Goal: Check status: Check status

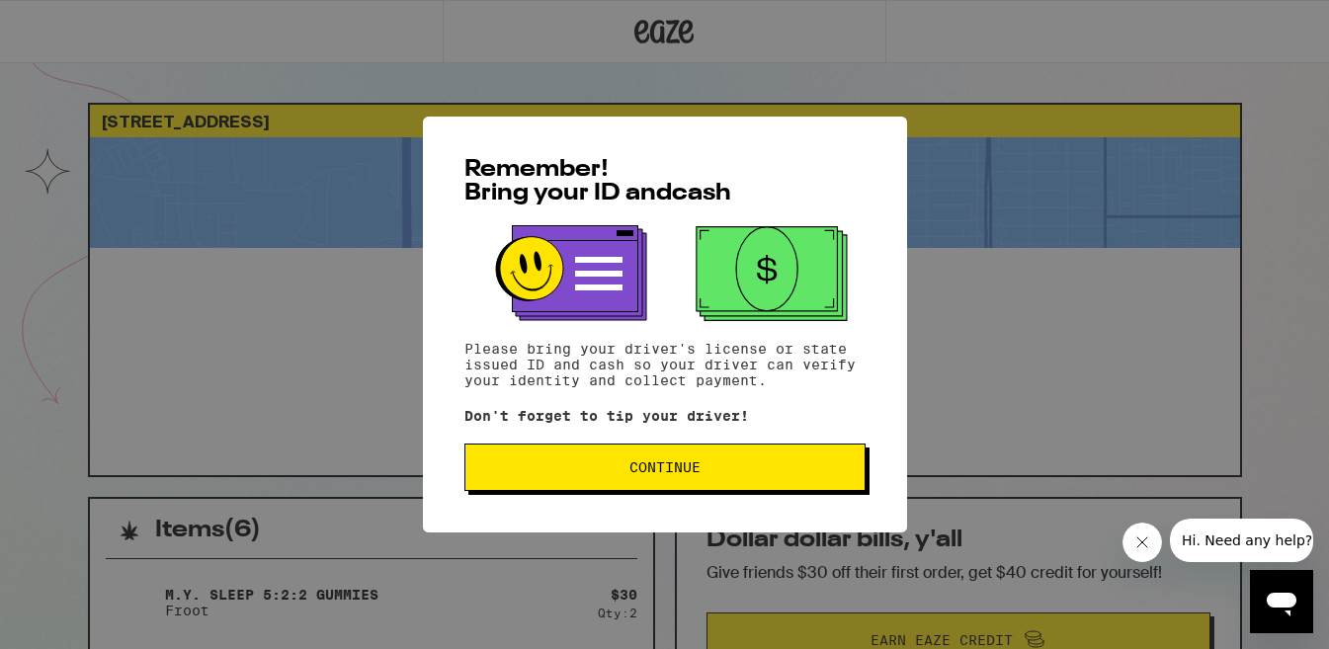
click at [709, 455] on button "Continue" at bounding box center [664, 467] width 401 height 47
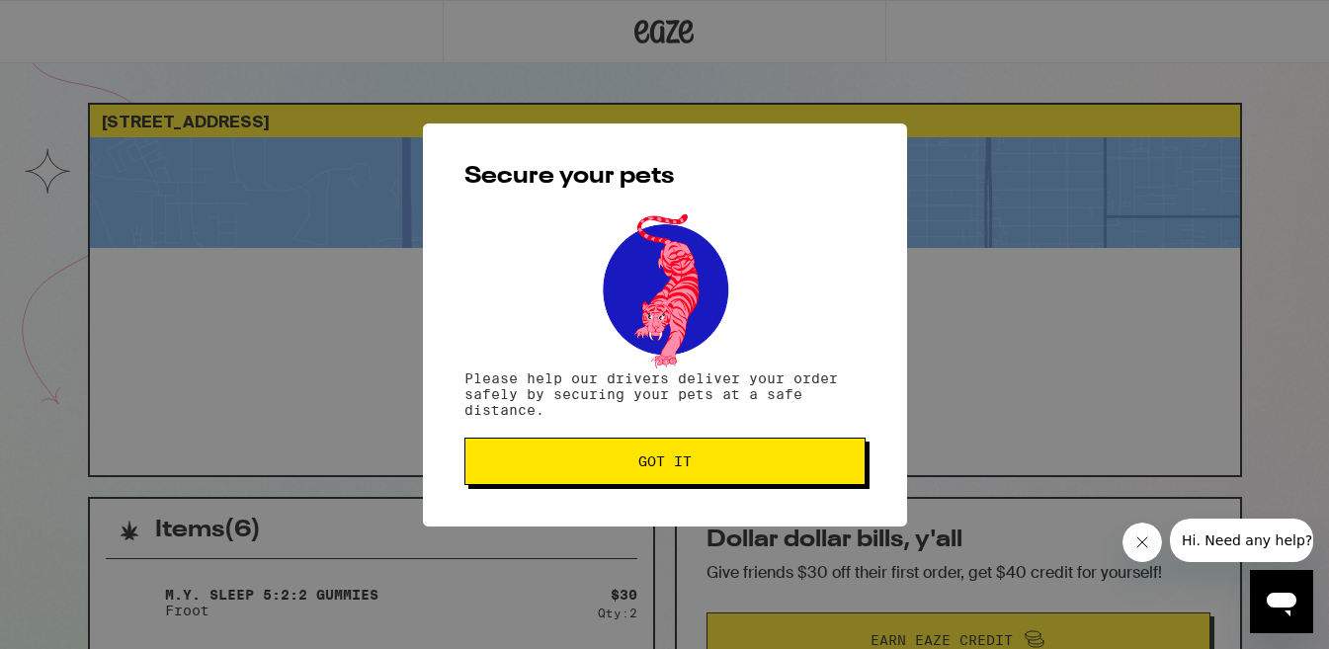
click at [707, 455] on button "Got it" at bounding box center [664, 461] width 401 height 47
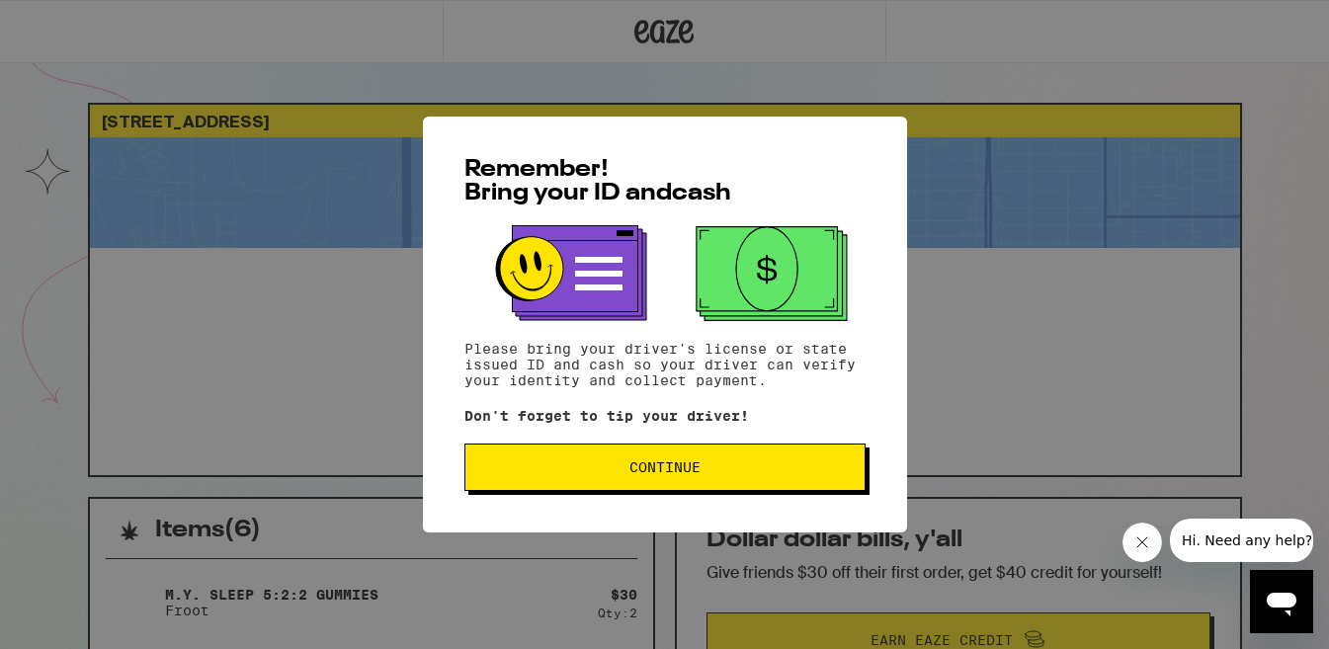
click at [766, 474] on span "Continue" at bounding box center [665, 467] width 368 height 14
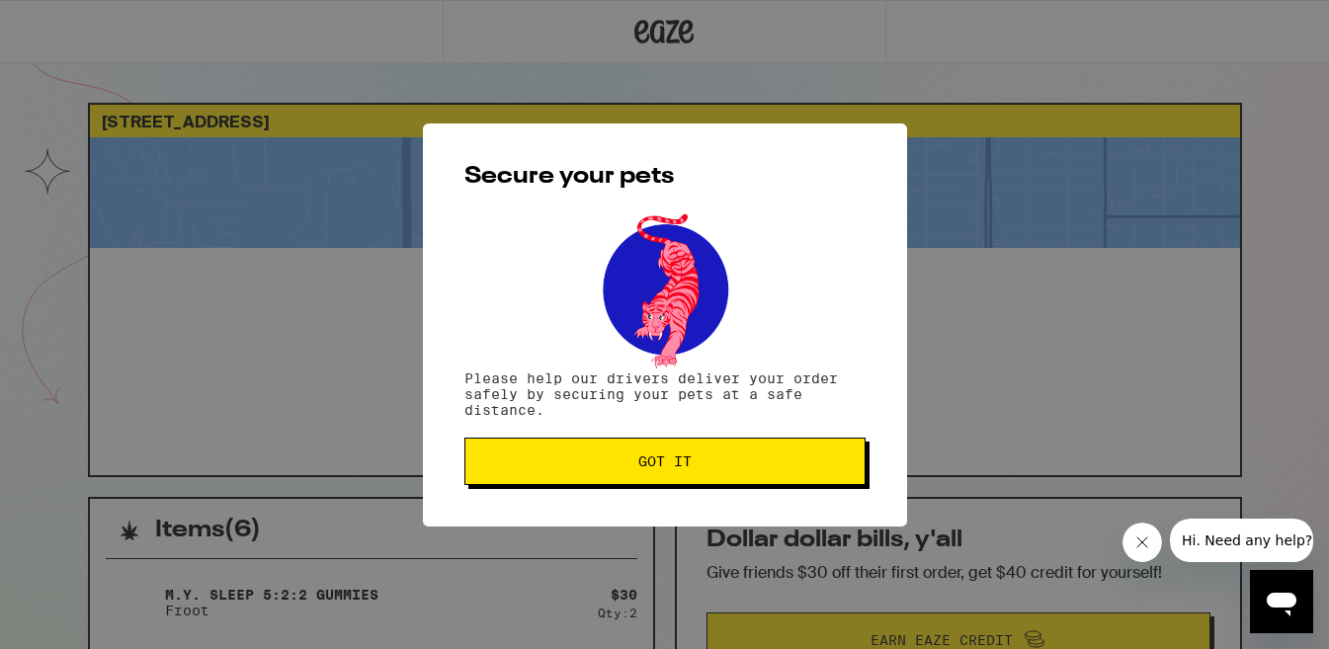
click at [729, 454] on button "Got it" at bounding box center [664, 461] width 401 height 47
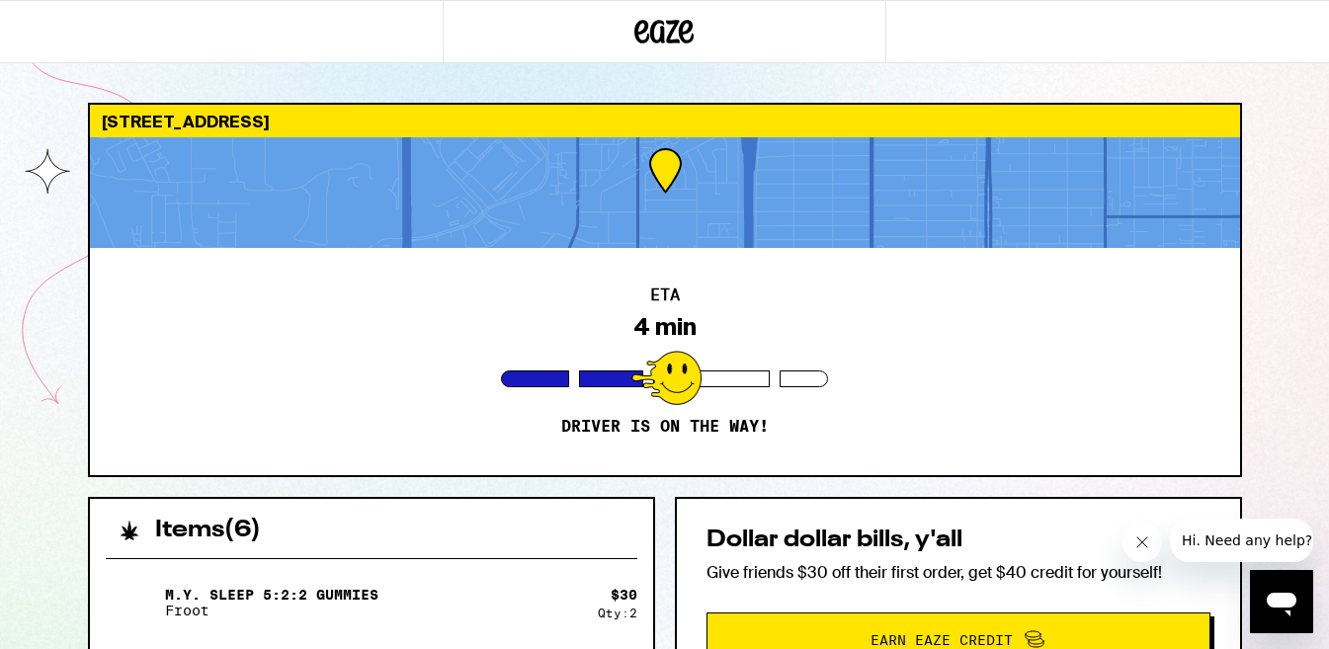
click at [1143, 538] on icon "Close message from company" at bounding box center [1142, 542] width 16 height 16
